Goal: Task Accomplishment & Management: Manage account settings

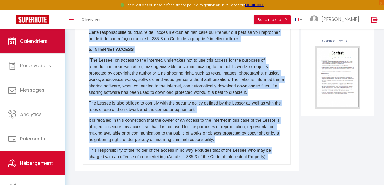
scroll to position [16, 0]
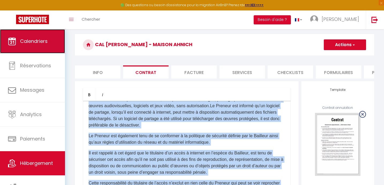
click at [40, 43] on span "Calendriers" at bounding box center [34, 41] width 28 height 7
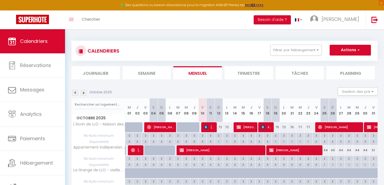
click at [84, 93] on img at bounding box center [83, 93] width 6 height 6
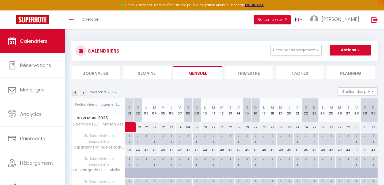
click at [84, 93] on img at bounding box center [83, 93] width 6 height 6
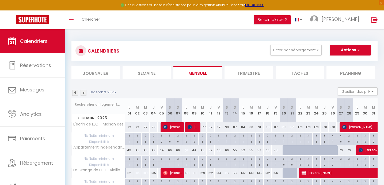
click at [84, 93] on img at bounding box center [83, 93] width 6 height 6
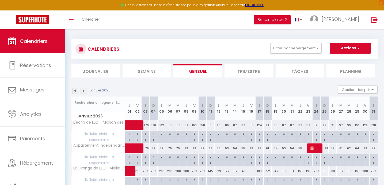
scroll to position [10, 0]
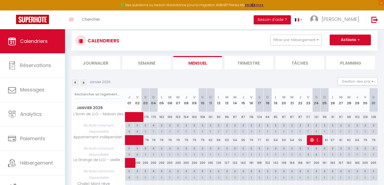
click at [83, 82] on img at bounding box center [83, 82] width 6 height 6
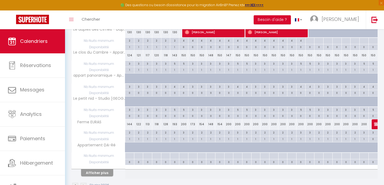
scroll to position [416, 0]
click at [103, 172] on button "Afficher plus" at bounding box center [97, 171] width 32 height 7
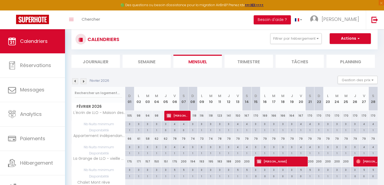
scroll to position [0, 0]
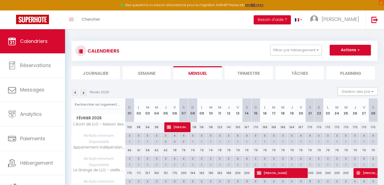
click at [345, 72] on li "Planning" at bounding box center [350, 72] width 48 height 13
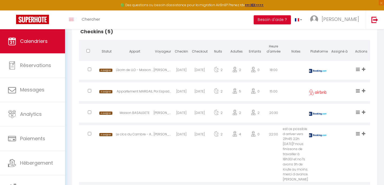
scroll to position [135, 0]
click at [170, 91] on div "Pol Espadamala" at bounding box center [162, 92] width 18 height 17
select select "1"
select select "0"
select select "1"
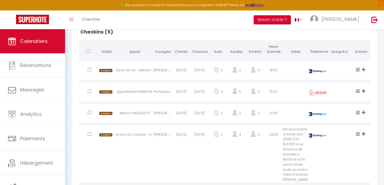
select select
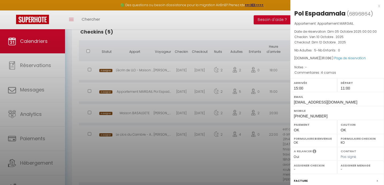
select select "37502"
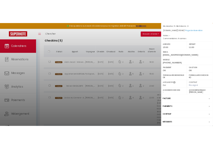
scroll to position [0, 0]
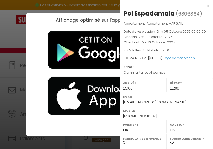
click at [10, 48] on div "Affichage optimisé sur l'application mobile ×" at bounding box center [106, 74] width 213 height 149
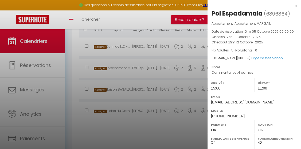
scroll to position [152, 0]
